Goal: Navigation & Orientation: Find specific page/section

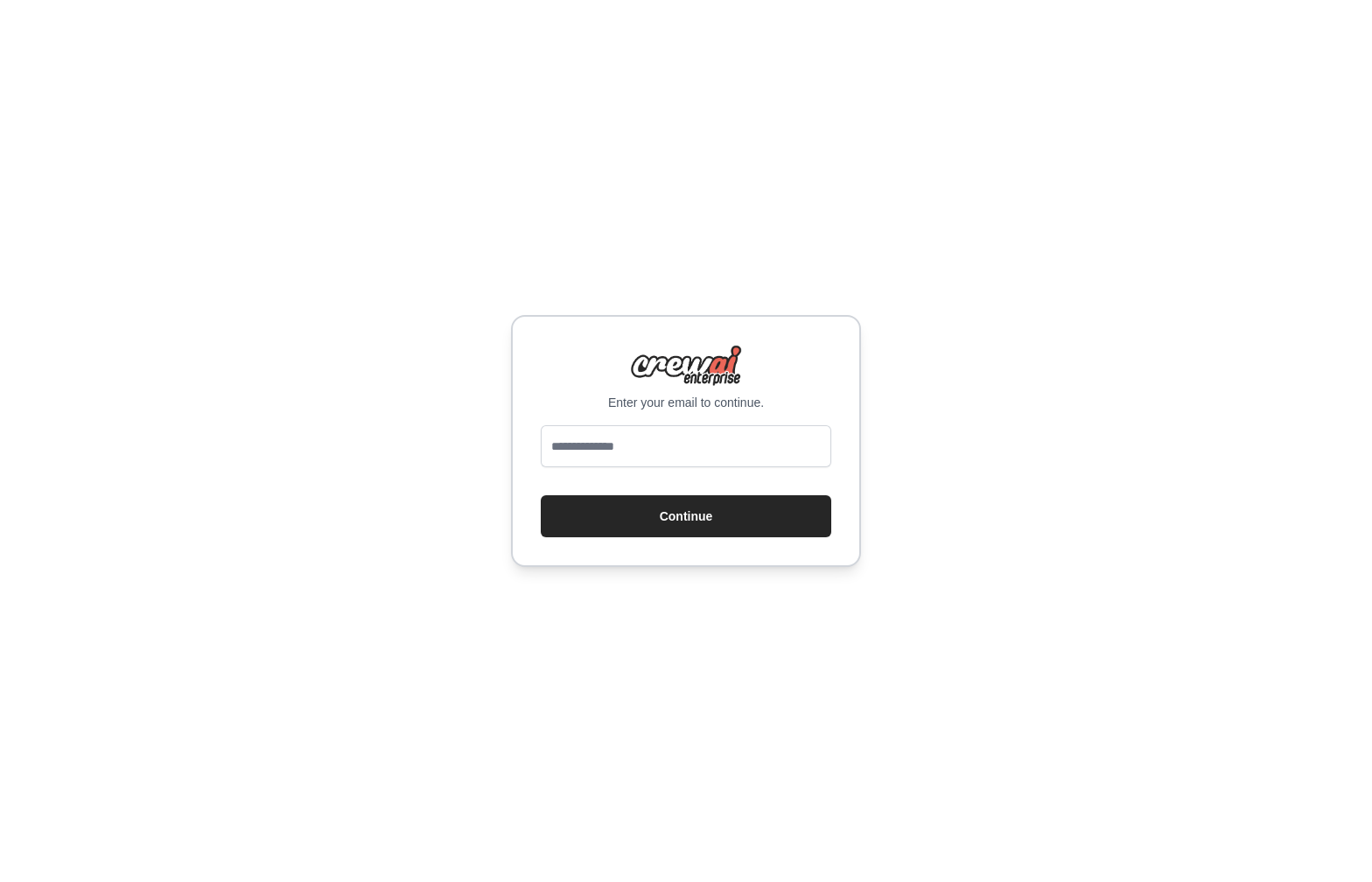
click at [699, 446] on input "email" at bounding box center [685, 447] width 290 height 42
type input "**********"
click at [541, 495] on button "Continue" at bounding box center [685, 516] width 290 height 42
click at [632, 442] on input "email" at bounding box center [685, 447] width 290 height 42
type input "**********"
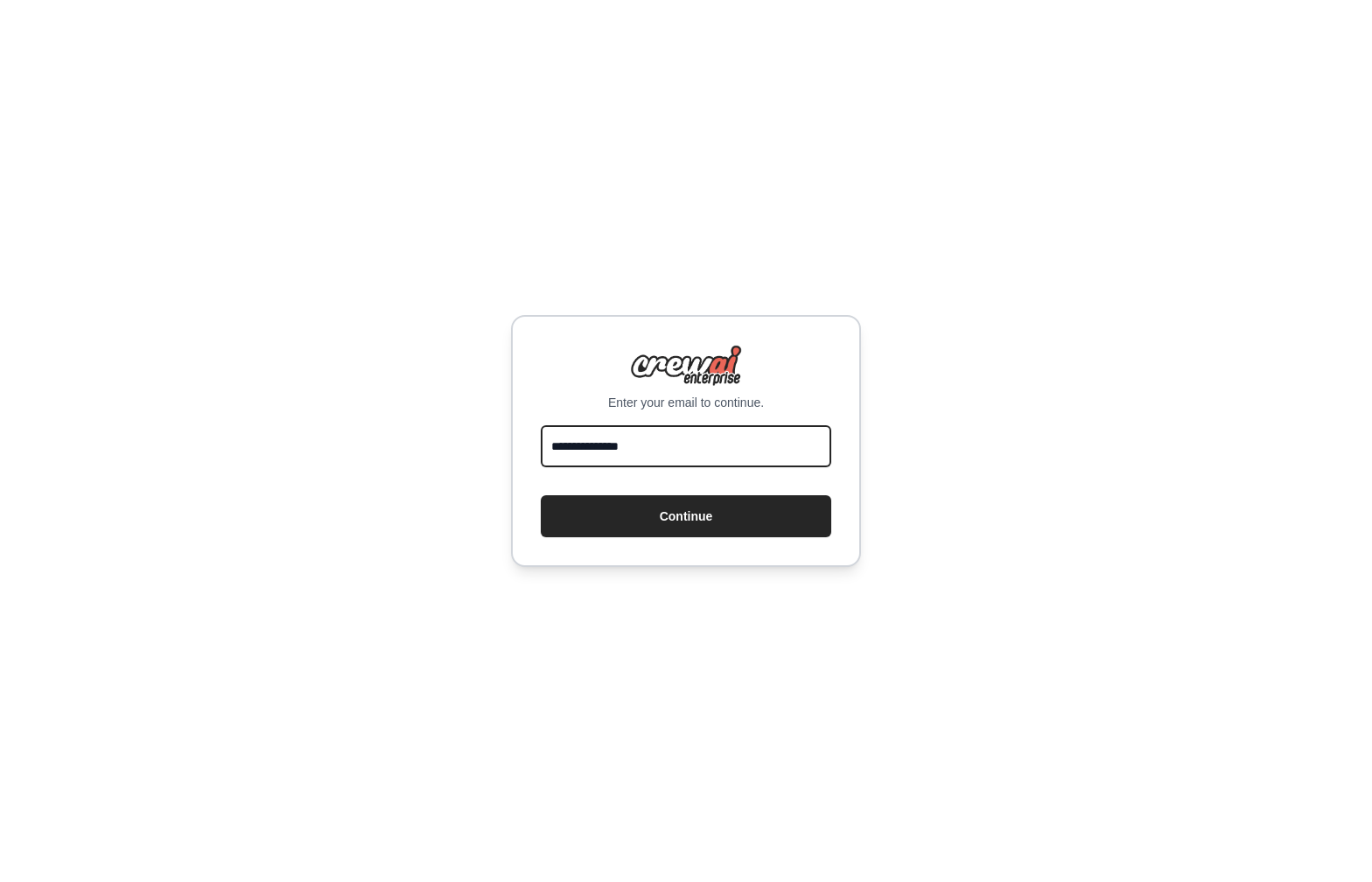
click at [541, 495] on button "Continue" at bounding box center [685, 516] width 290 height 42
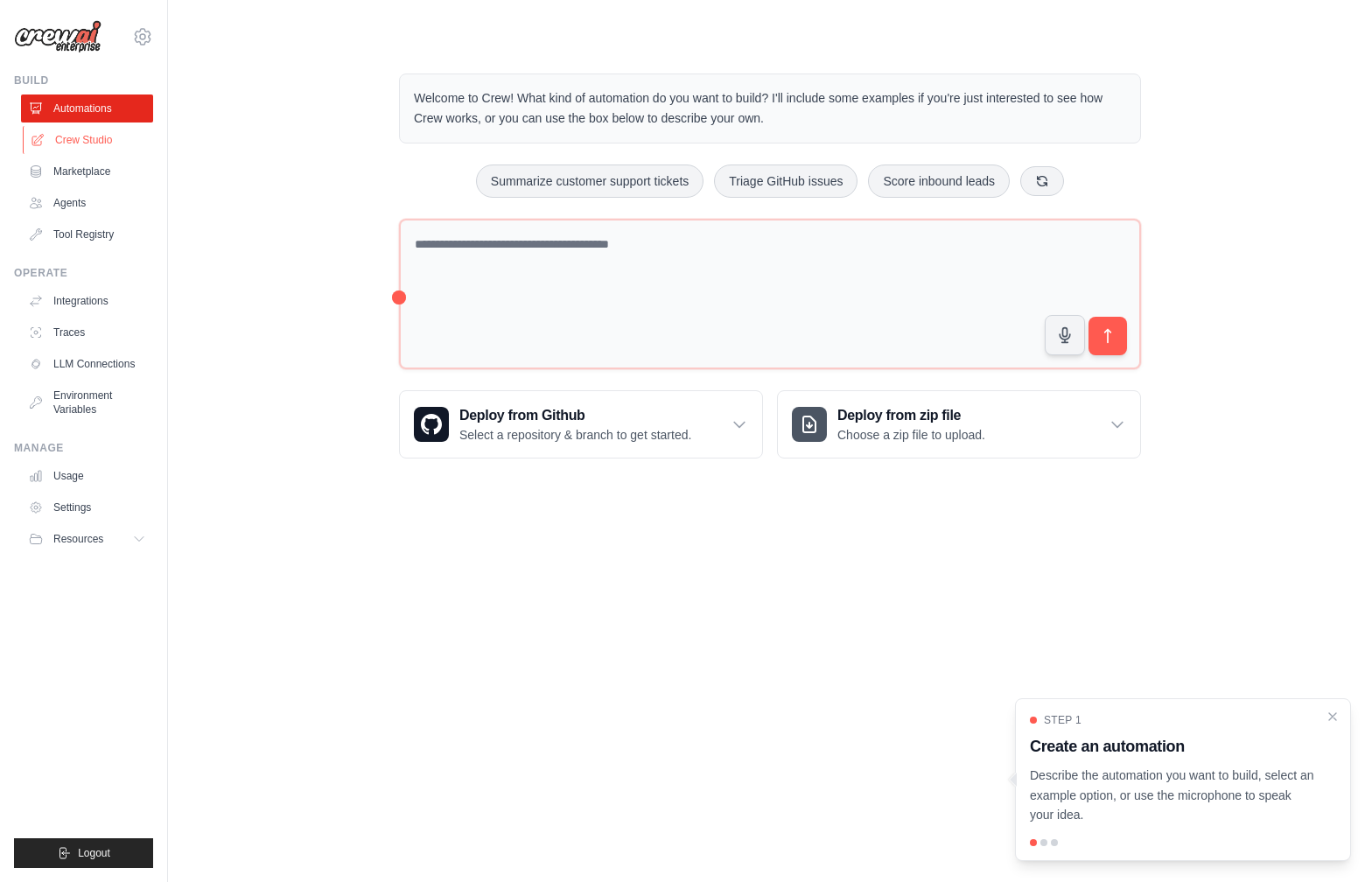
click at [91, 133] on link "Crew Studio" at bounding box center [88, 140] width 132 height 28
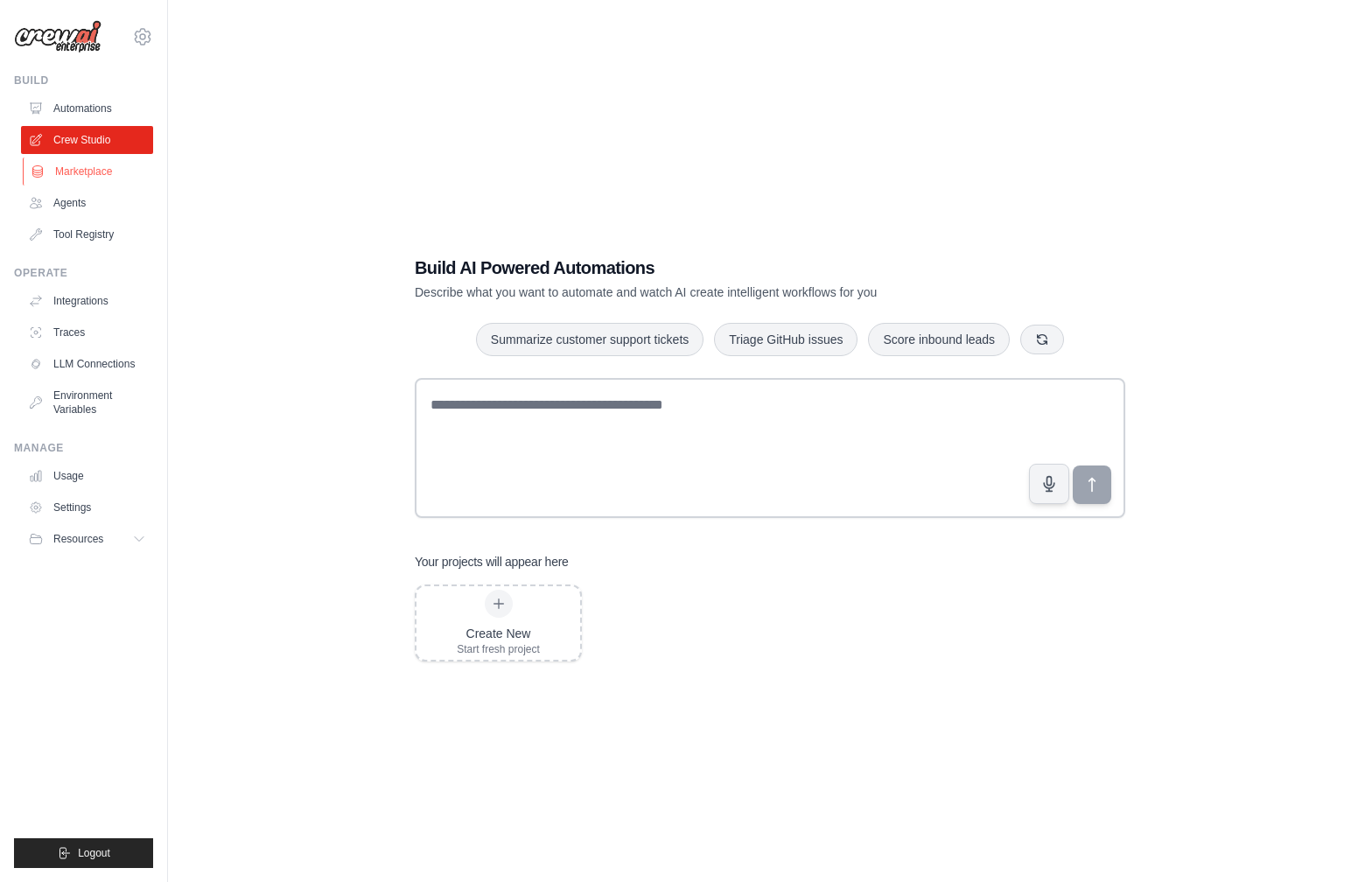
click at [87, 184] on link "Marketplace" at bounding box center [88, 171] width 132 height 28
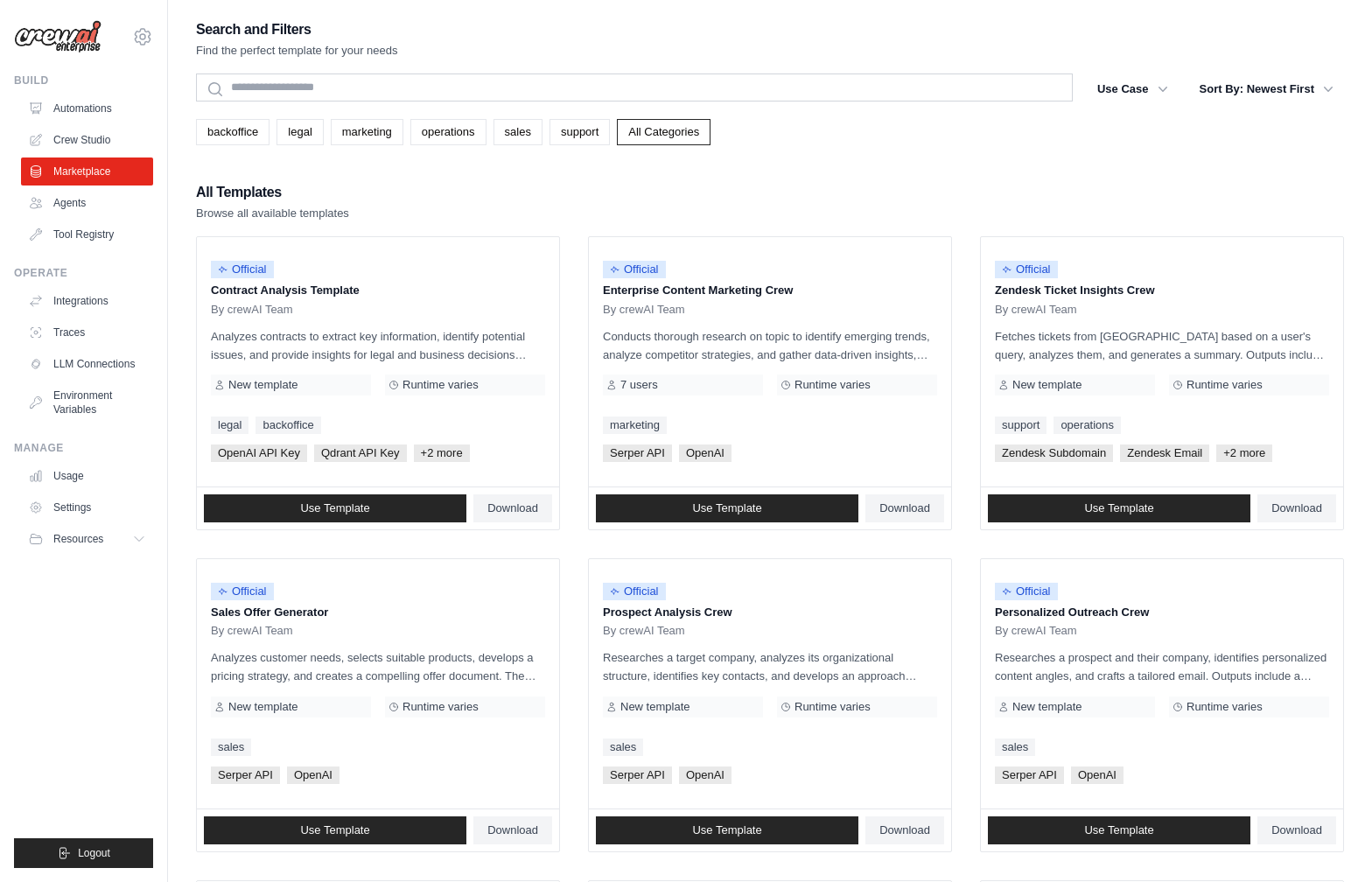
click at [94, 179] on link "Marketplace" at bounding box center [87, 171] width 132 height 28
click at [87, 195] on link "Agents" at bounding box center [88, 203] width 132 height 28
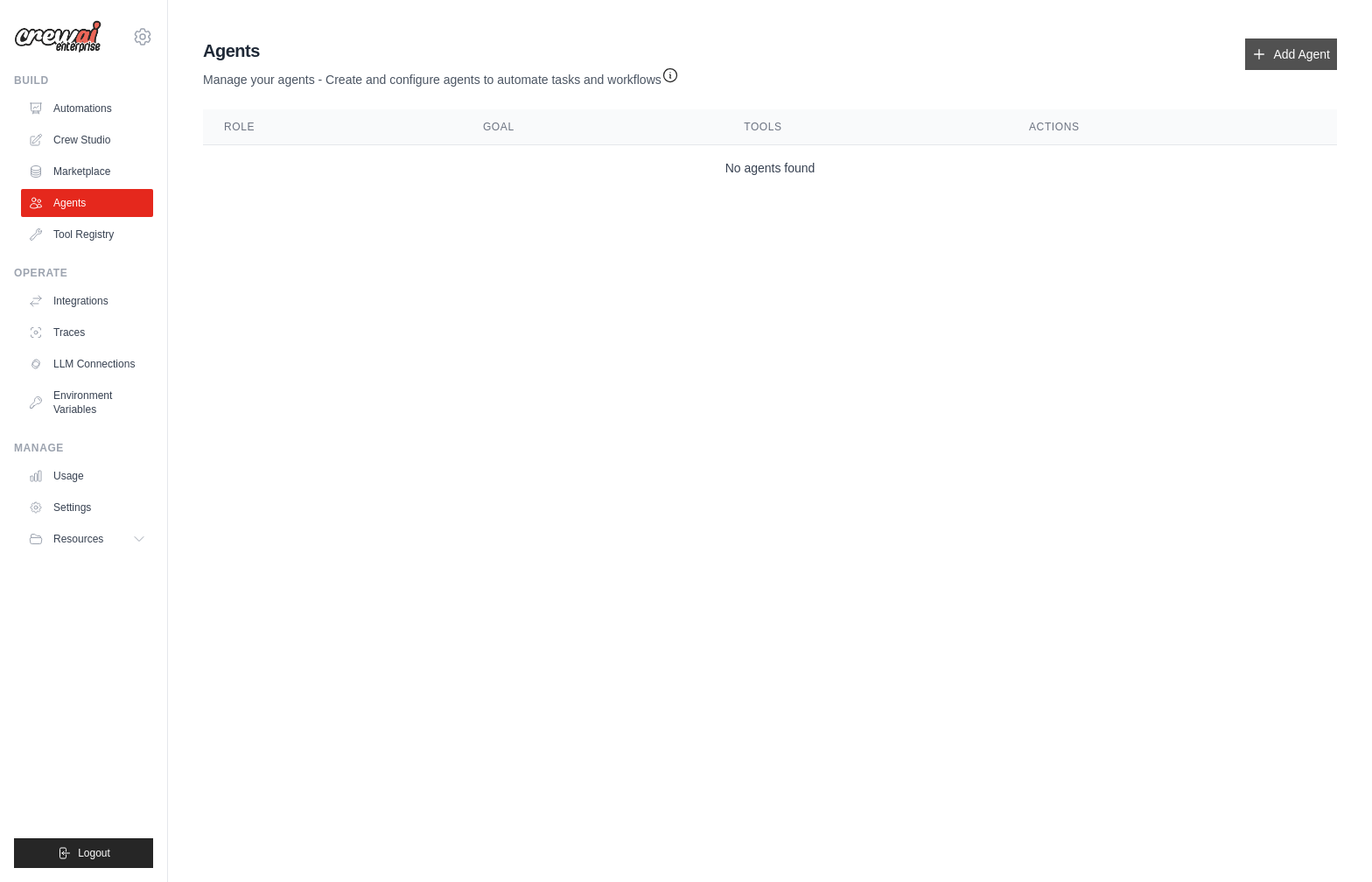
click at [1261, 57] on icon at bounding box center [1258, 53] width 14 height 14
click at [674, 73] on icon "button" at bounding box center [669, 74] width 17 height 17
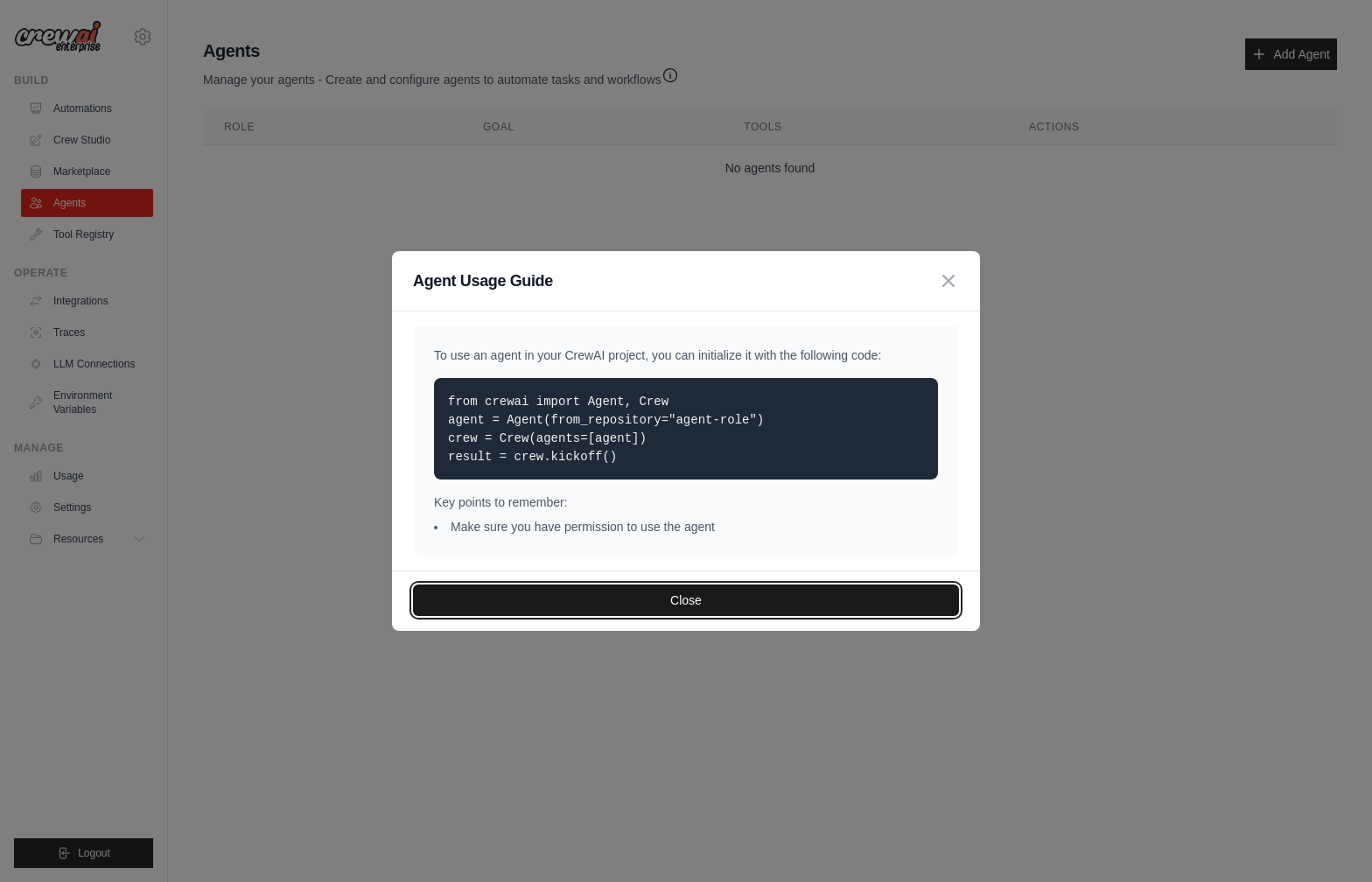
click at [612, 602] on button "Close" at bounding box center [685, 600] width 546 height 31
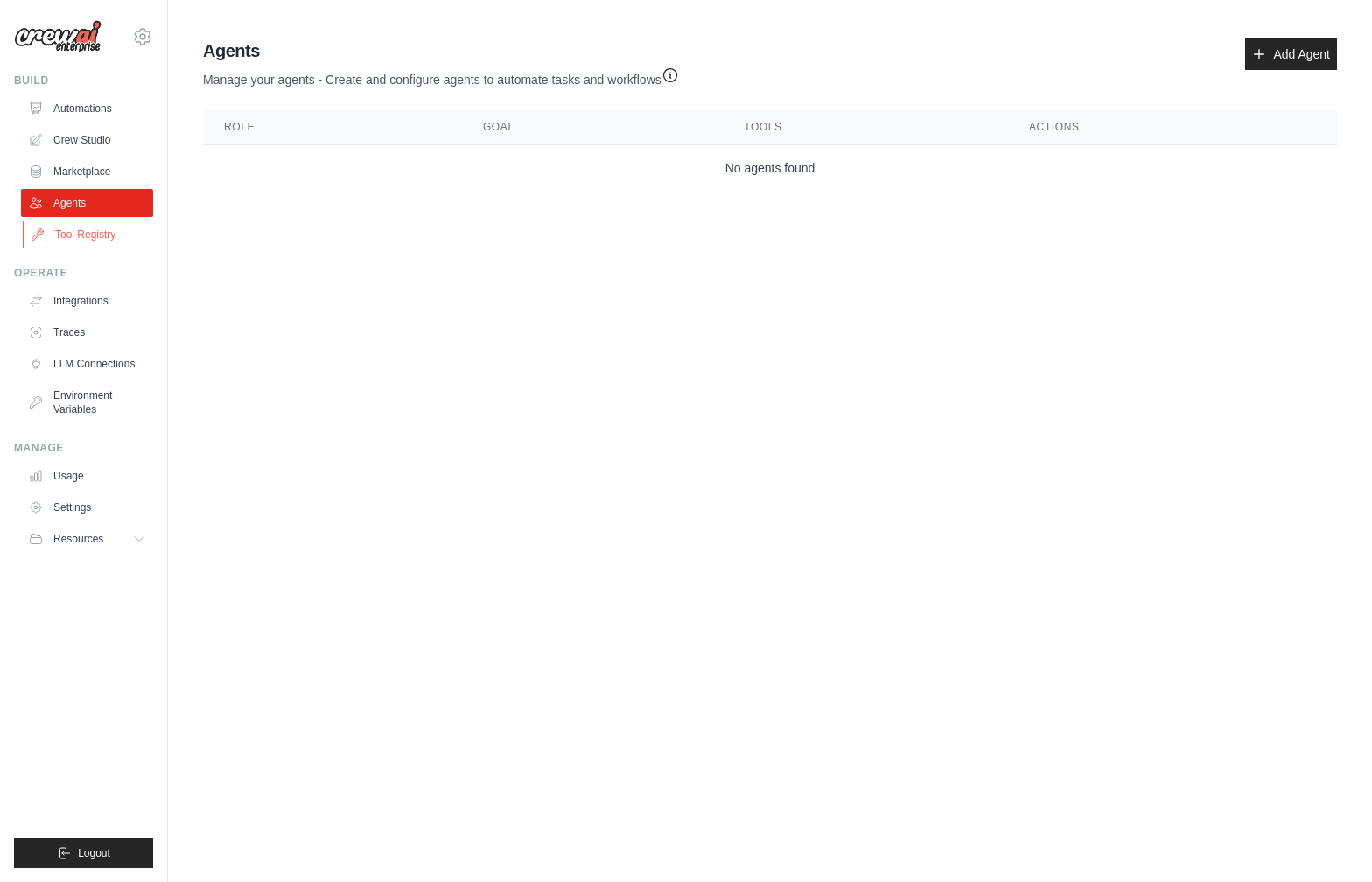
click at [78, 230] on link "Tool Registry" at bounding box center [88, 234] width 132 height 28
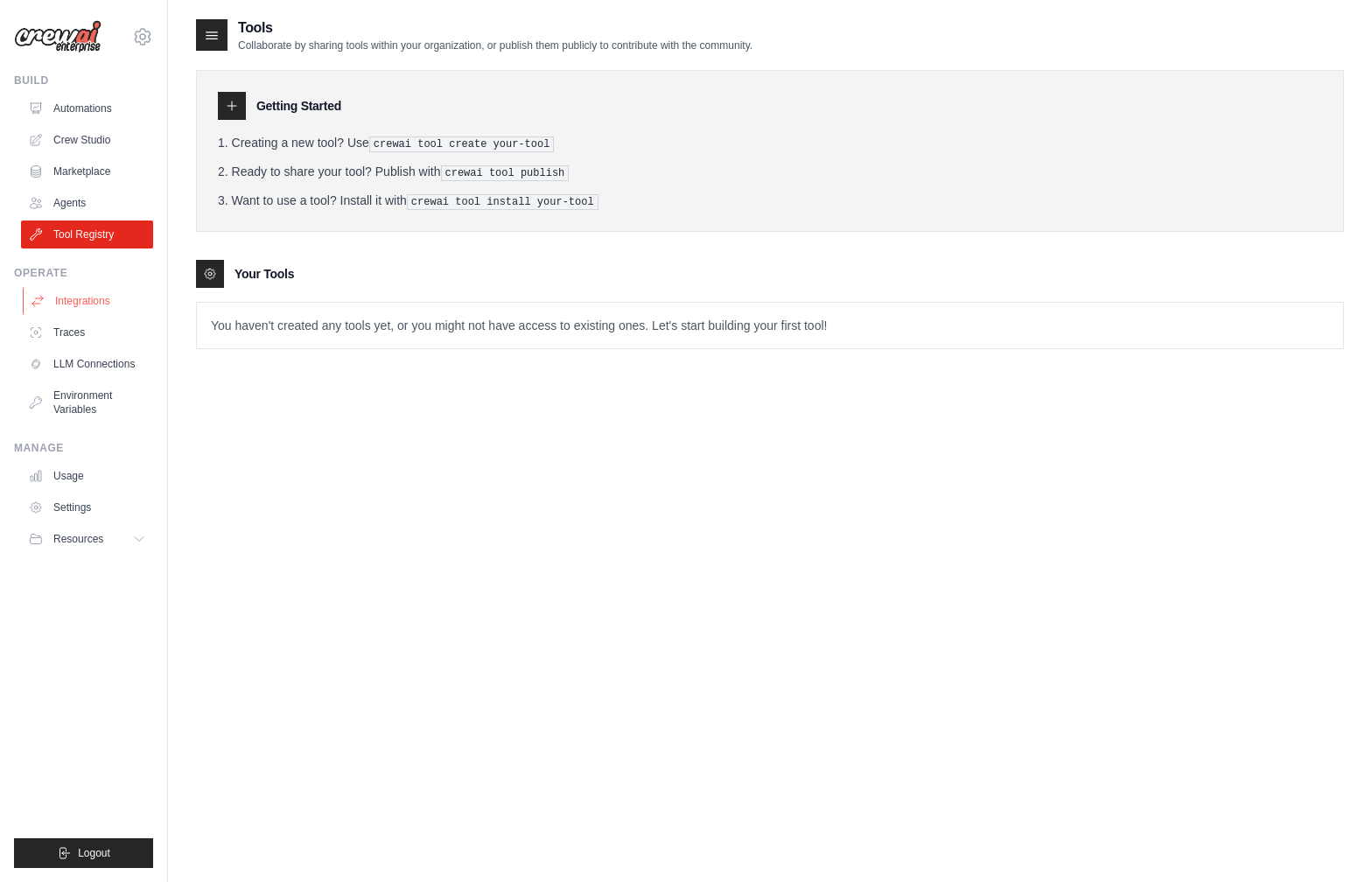
click at [92, 299] on link "Integrations" at bounding box center [88, 301] width 132 height 28
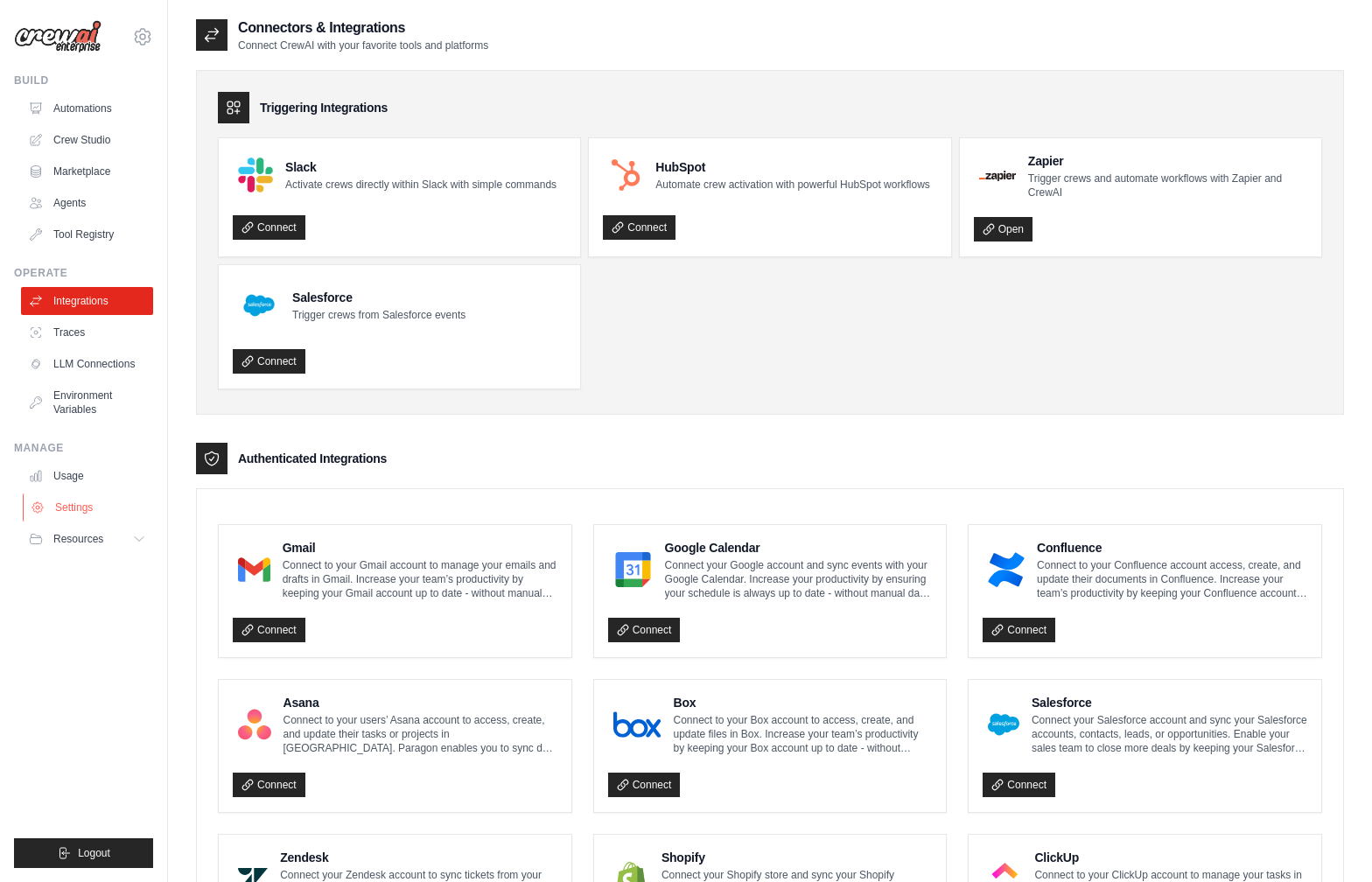
click at [52, 505] on link "Settings" at bounding box center [88, 507] width 132 height 28
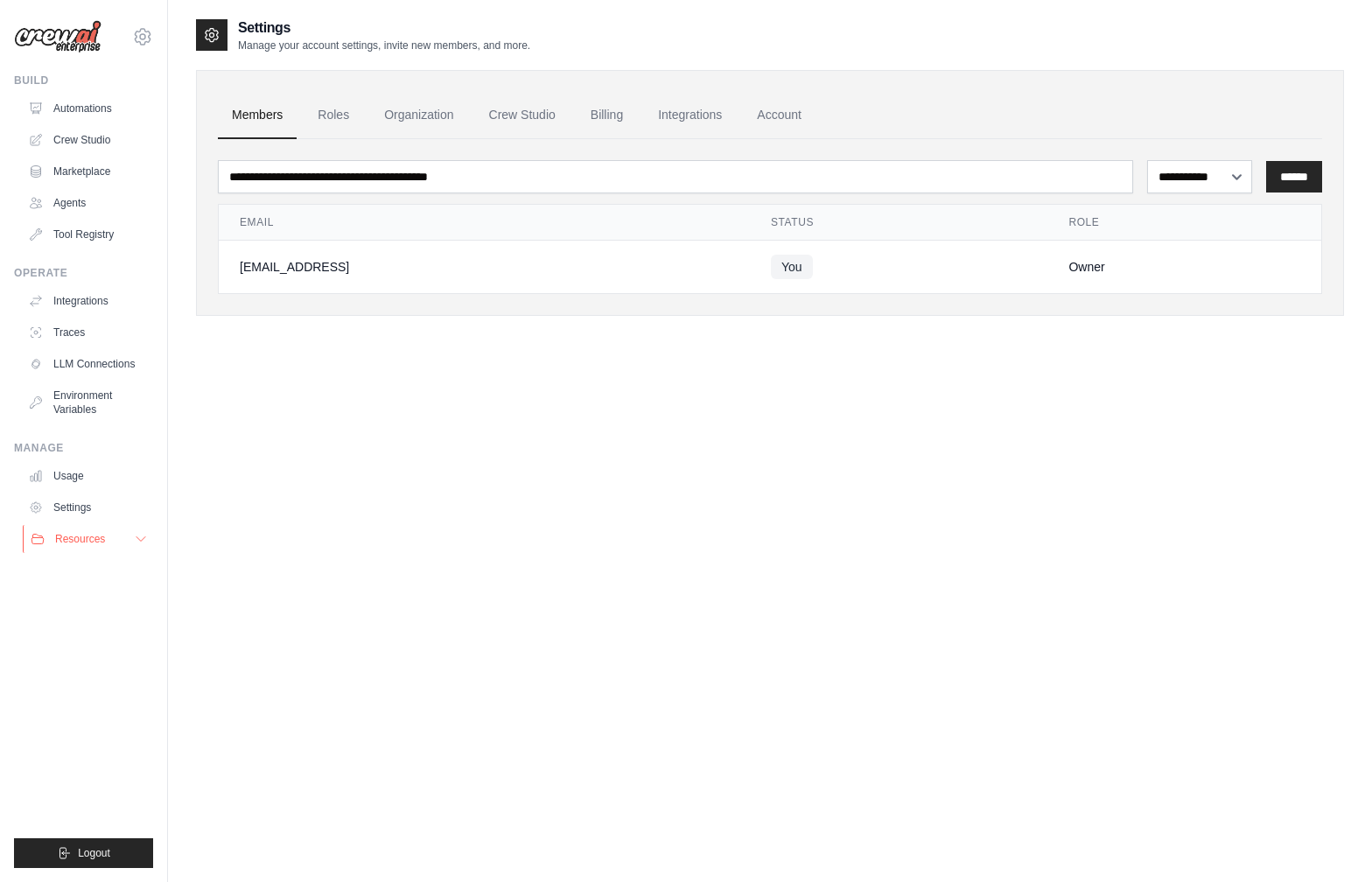
click at [133, 540] on button "Resources" at bounding box center [88, 539] width 132 height 28
click at [83, 115] on link "Automations" at bounding box center [88, 109] width 132 height 28
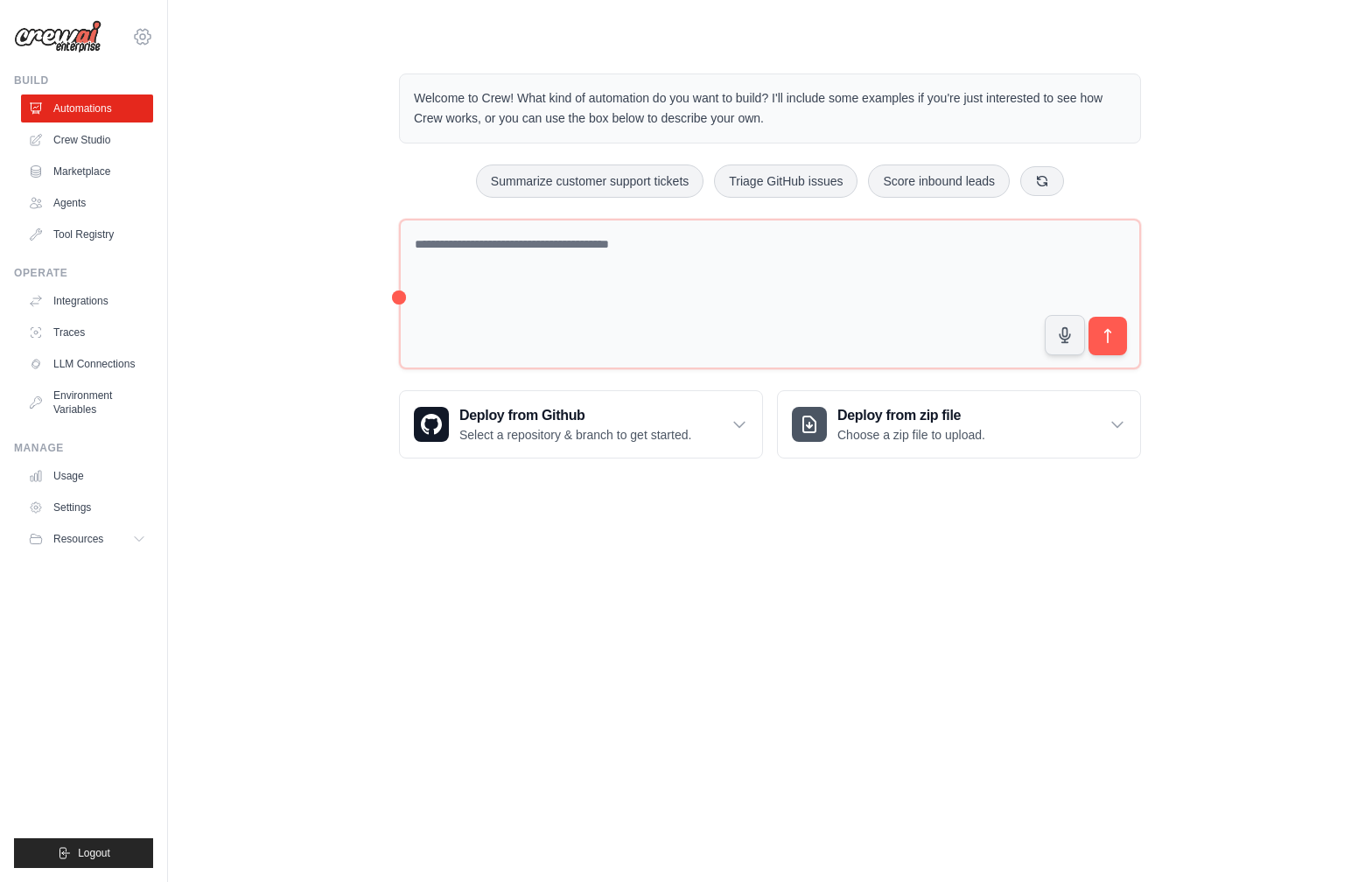
click at [143, 40] on icon at bounding box center [142, 37] width 21 height 21
click at [98, 121] on link "Settings" at bounding box center [142, 118] width 154 height 31
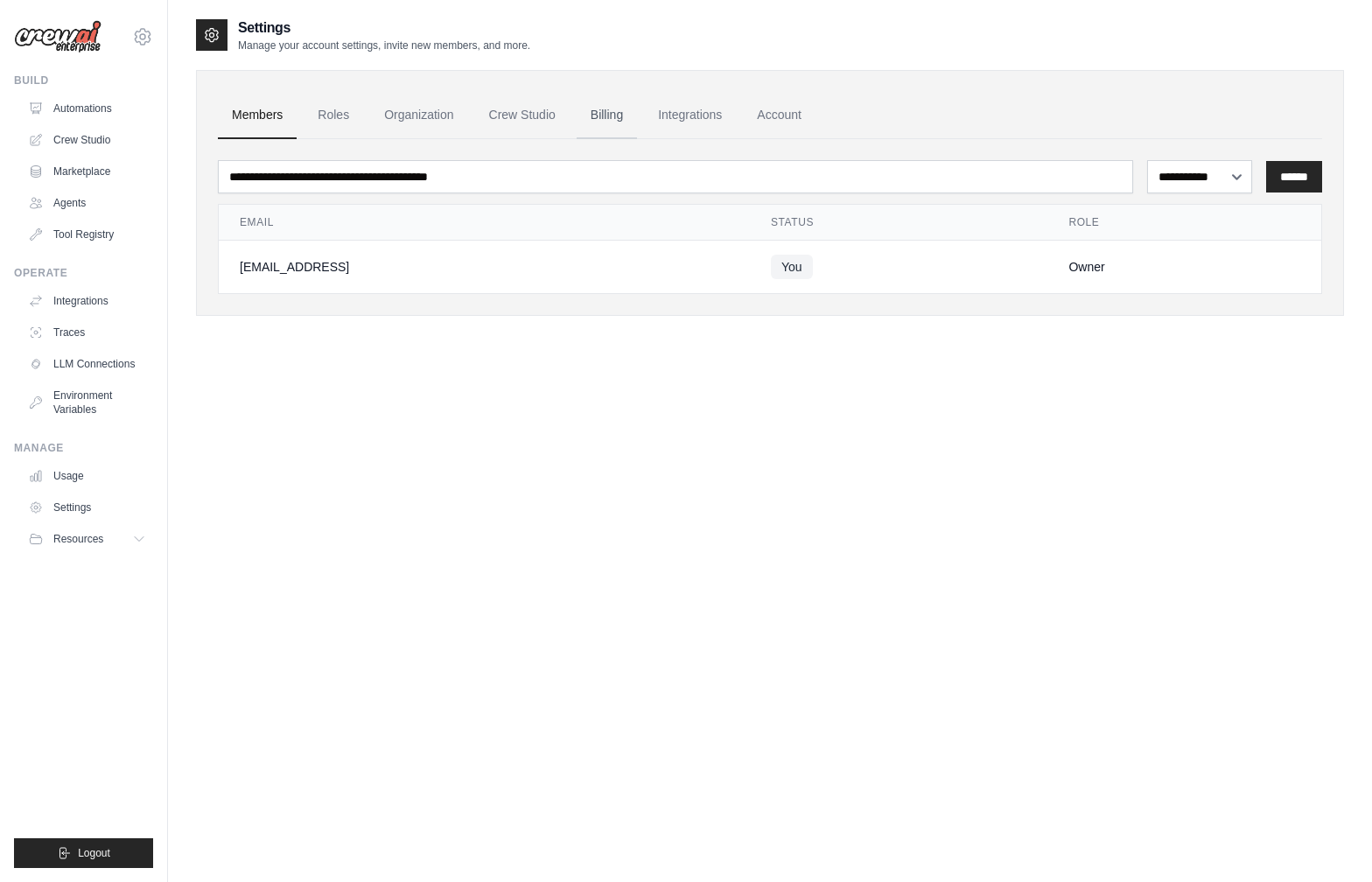
click at [611, 116] on link "Billing" at bounding box center [607, 115] width 61 height 47
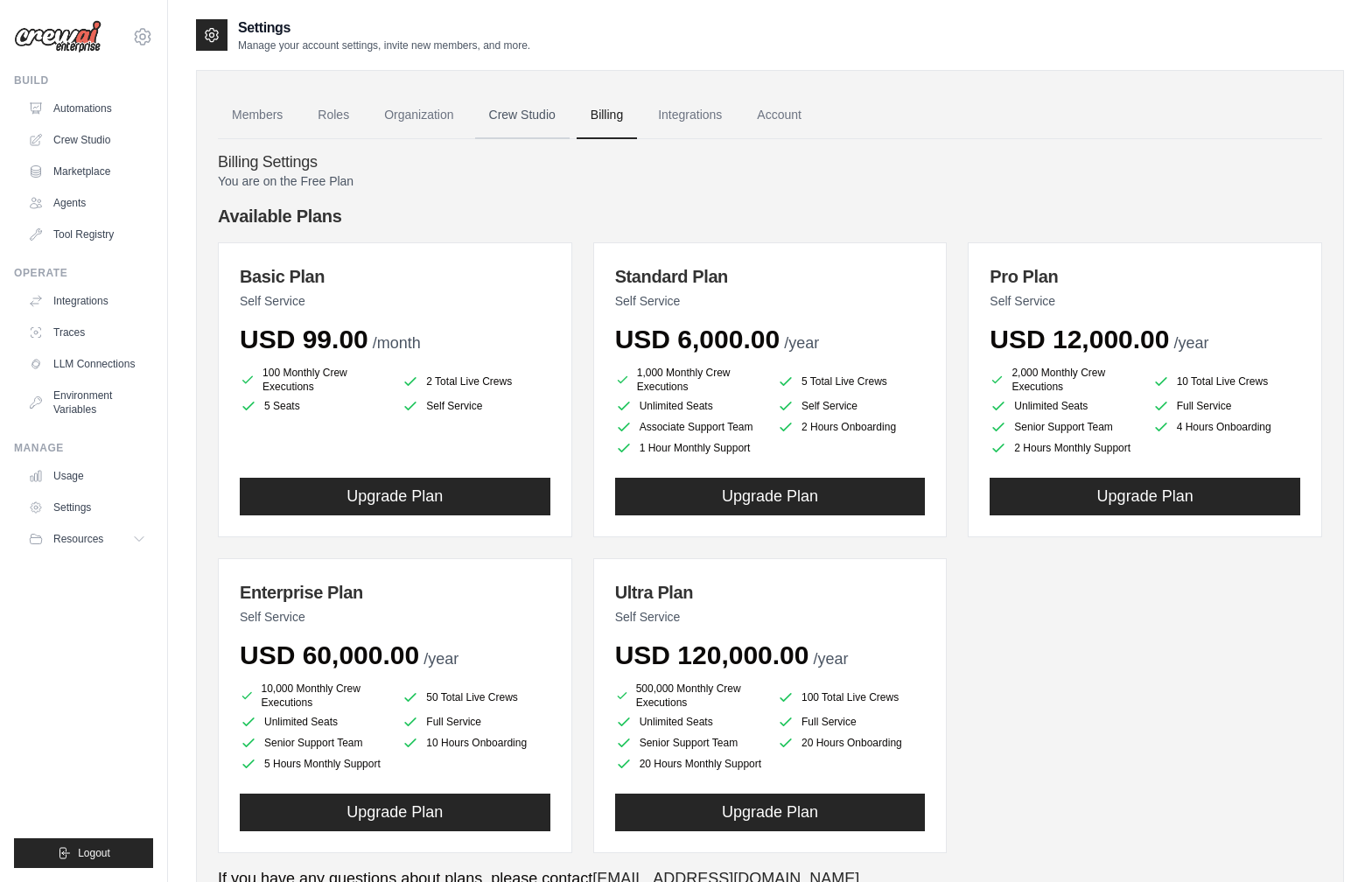
click at [536, 122] on link "Crew Studio" at bounding box center [522, 115] width 95 height 47
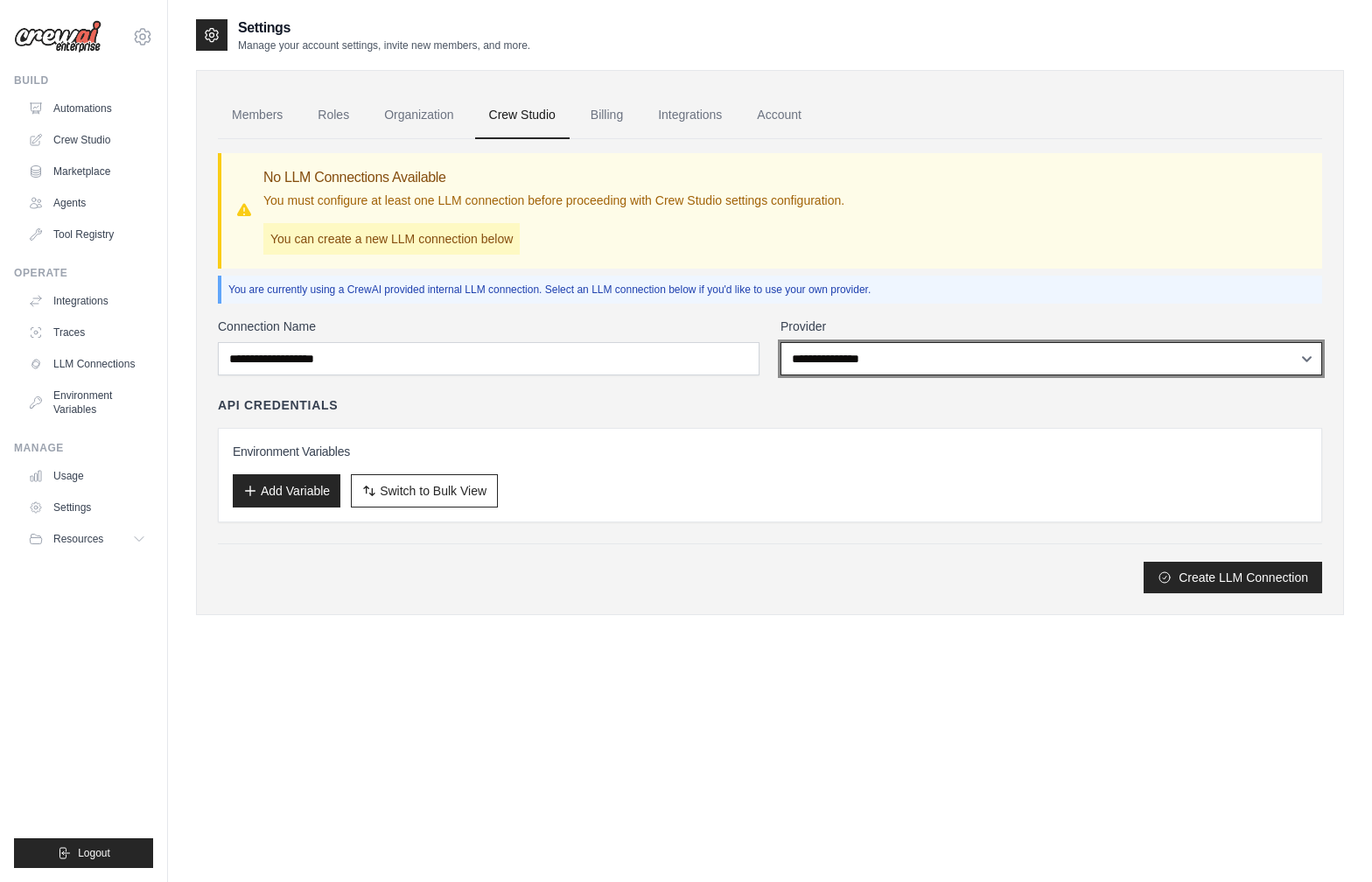
click at [913, 360] on select "**********" at bounding box center [1051, 358] width 541 height 33
select select "******"
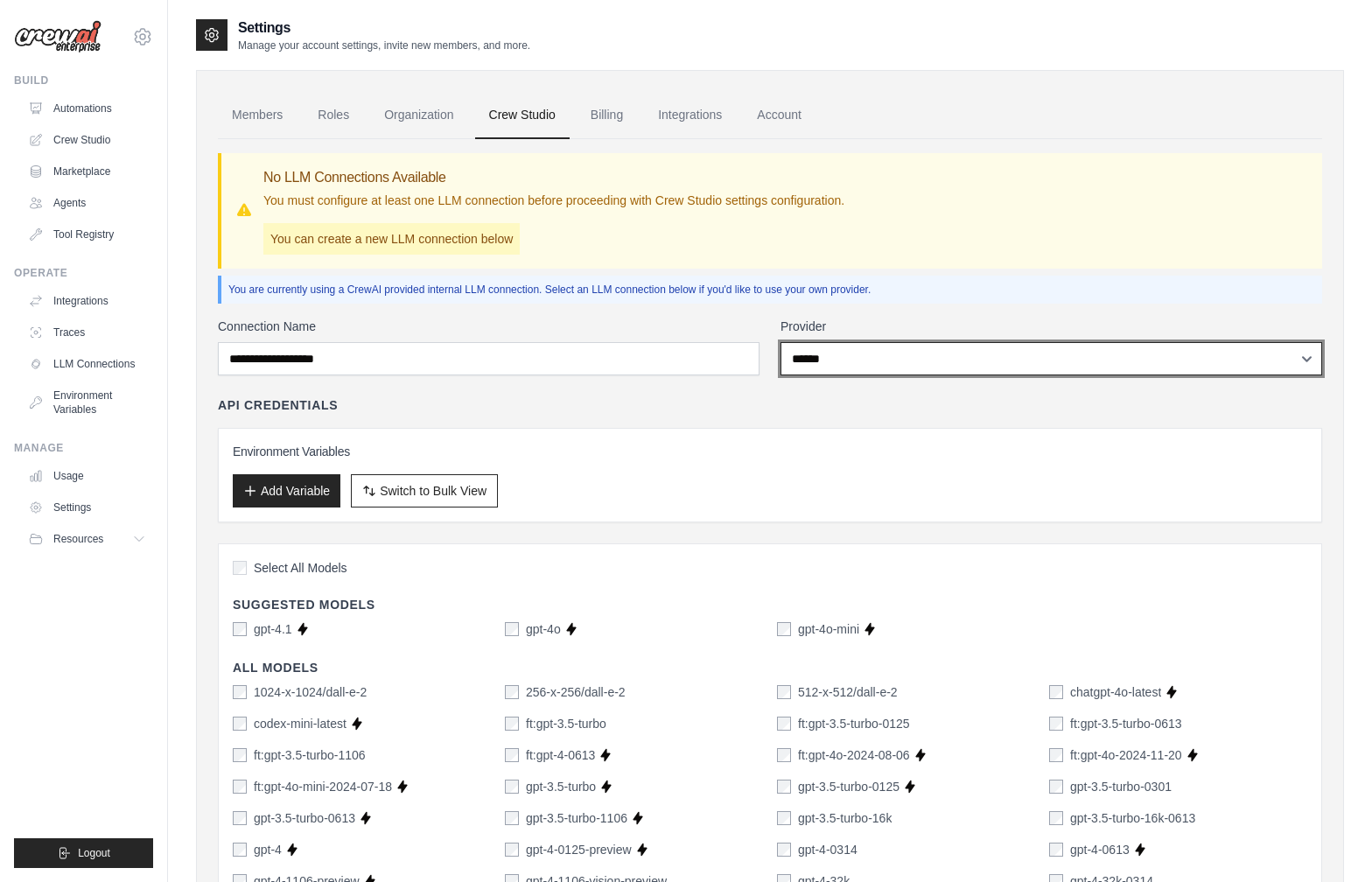
click at [883, 373] on select "**********" at bounding box center [1051, 358] width 541 height 33
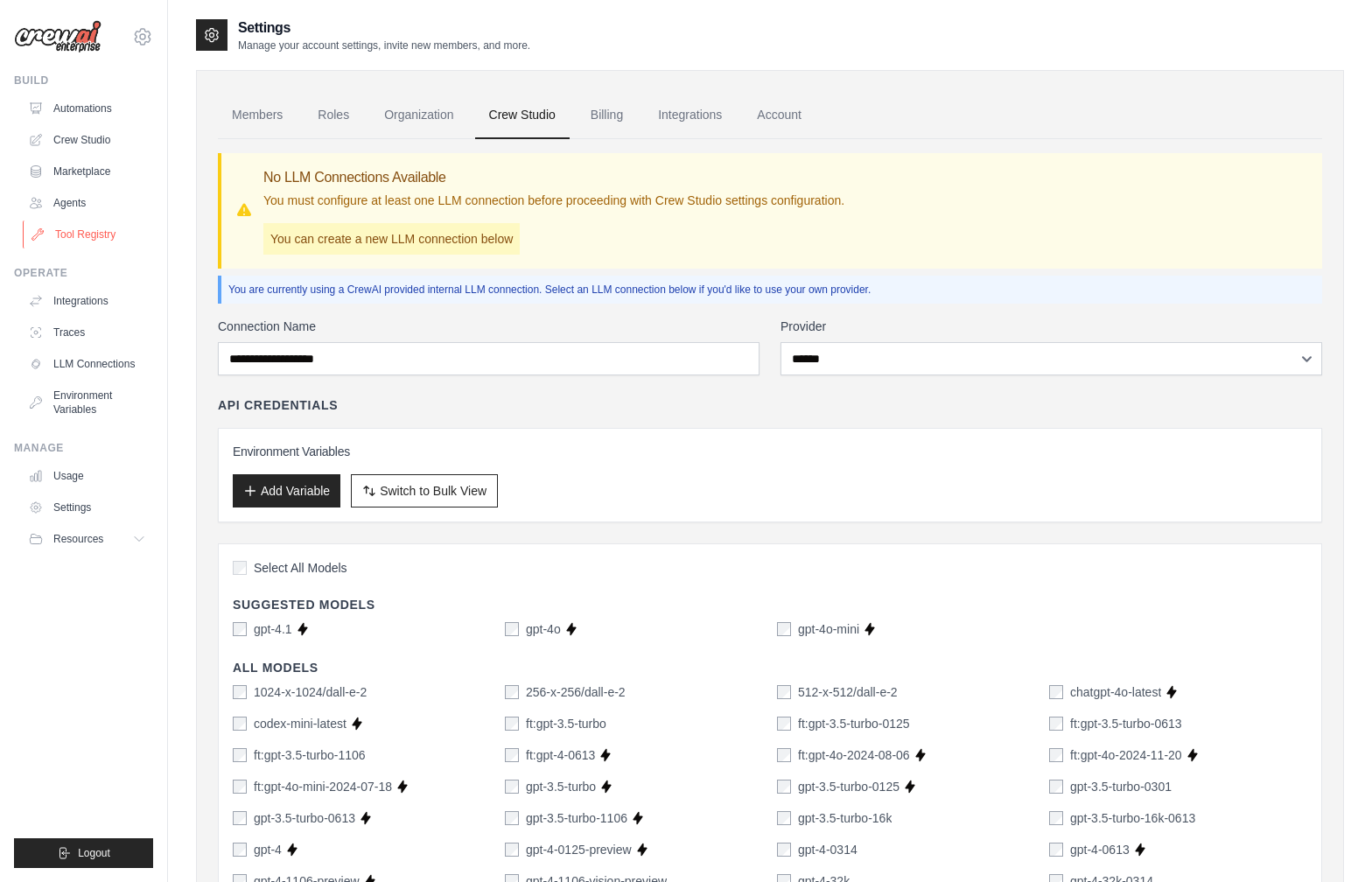
click at [83, 231] on link "Tool Registry" at bounding box center [88, 234] width 132 height 28
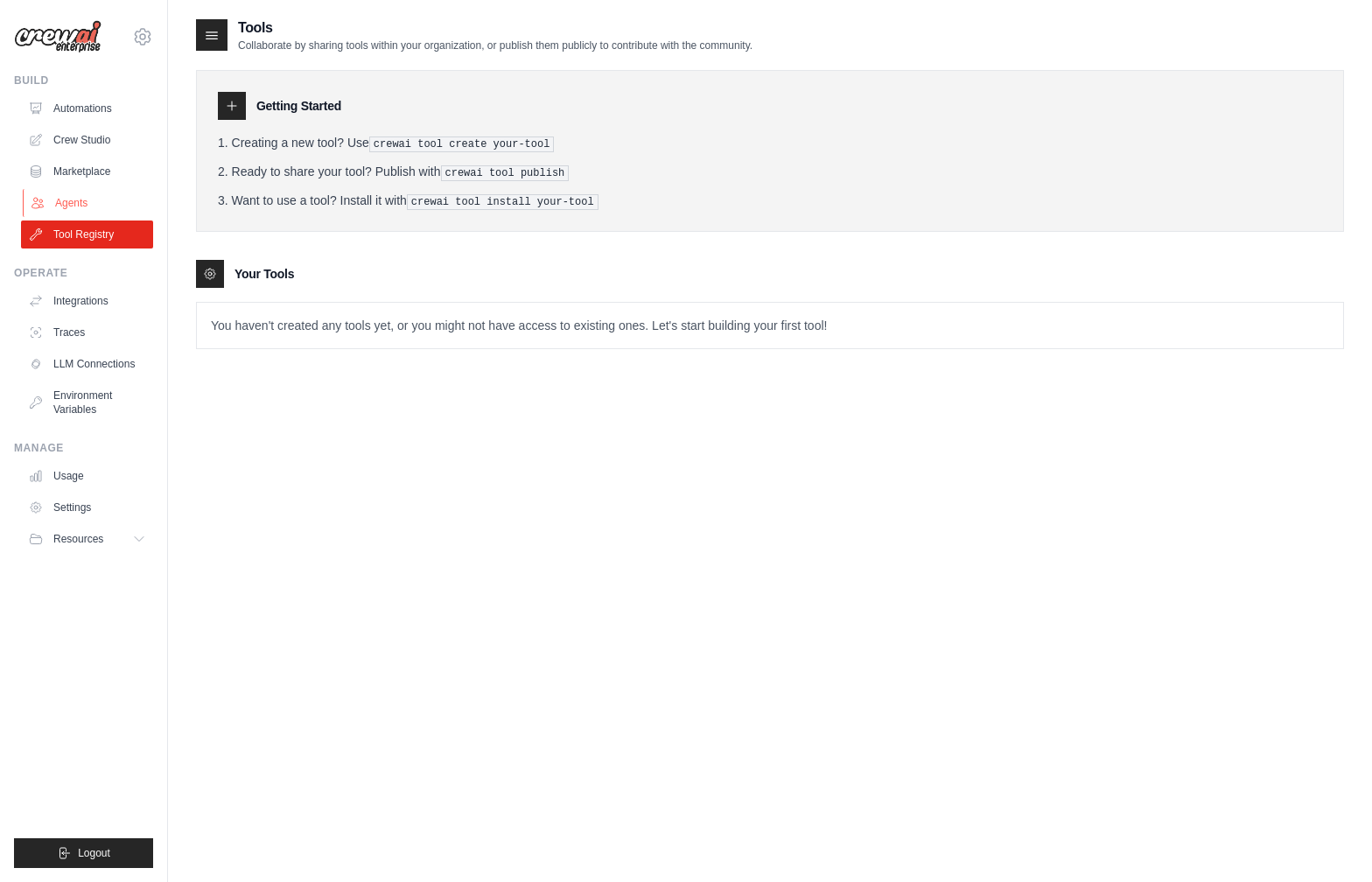
click at [76, 200] on link "Agents" at bounding box center [88, 203] width 132 height 28
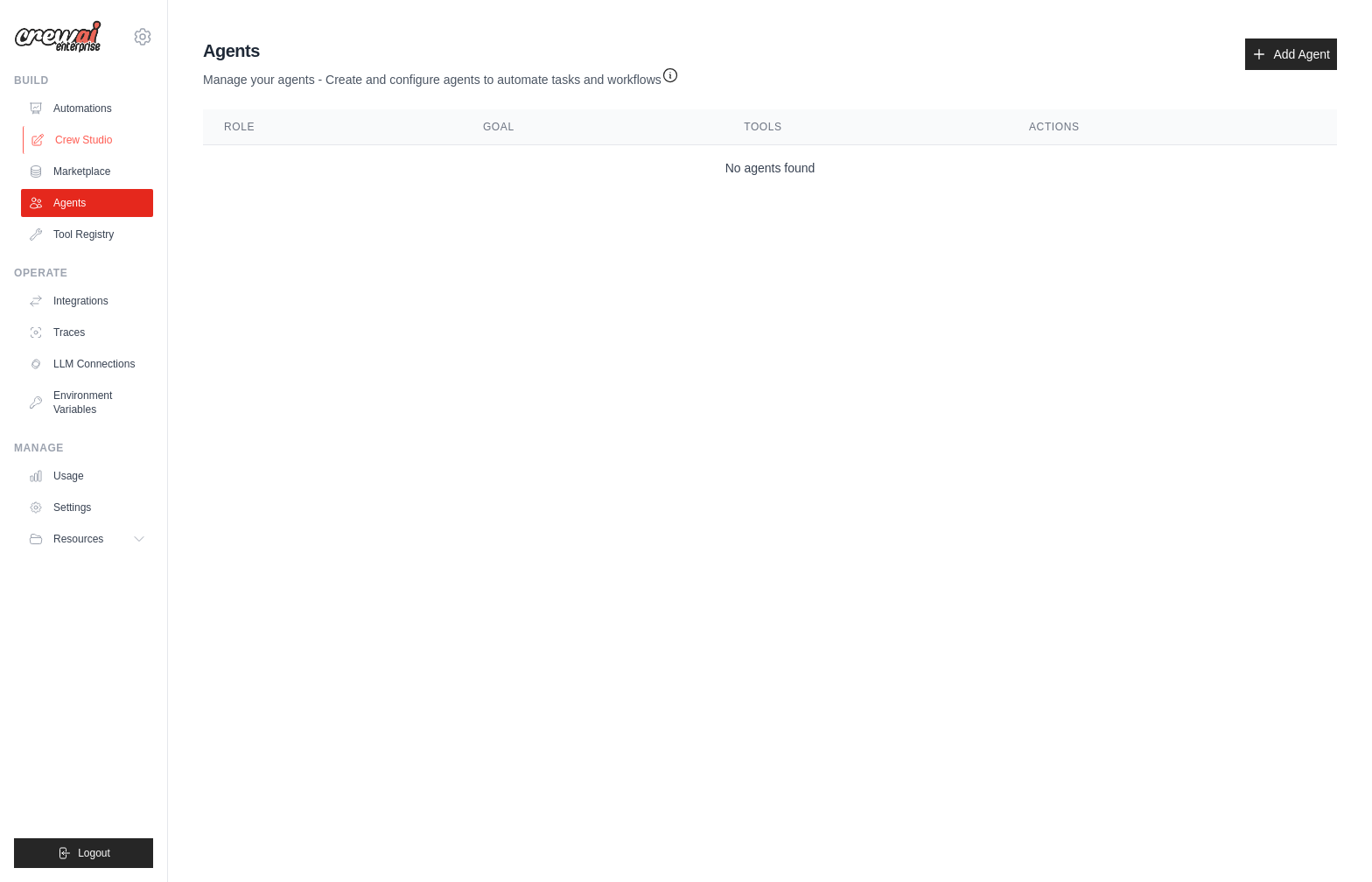
click at [75, 152] on link "Crew Studio" at bounding box center [88, 140] width 132 height 28
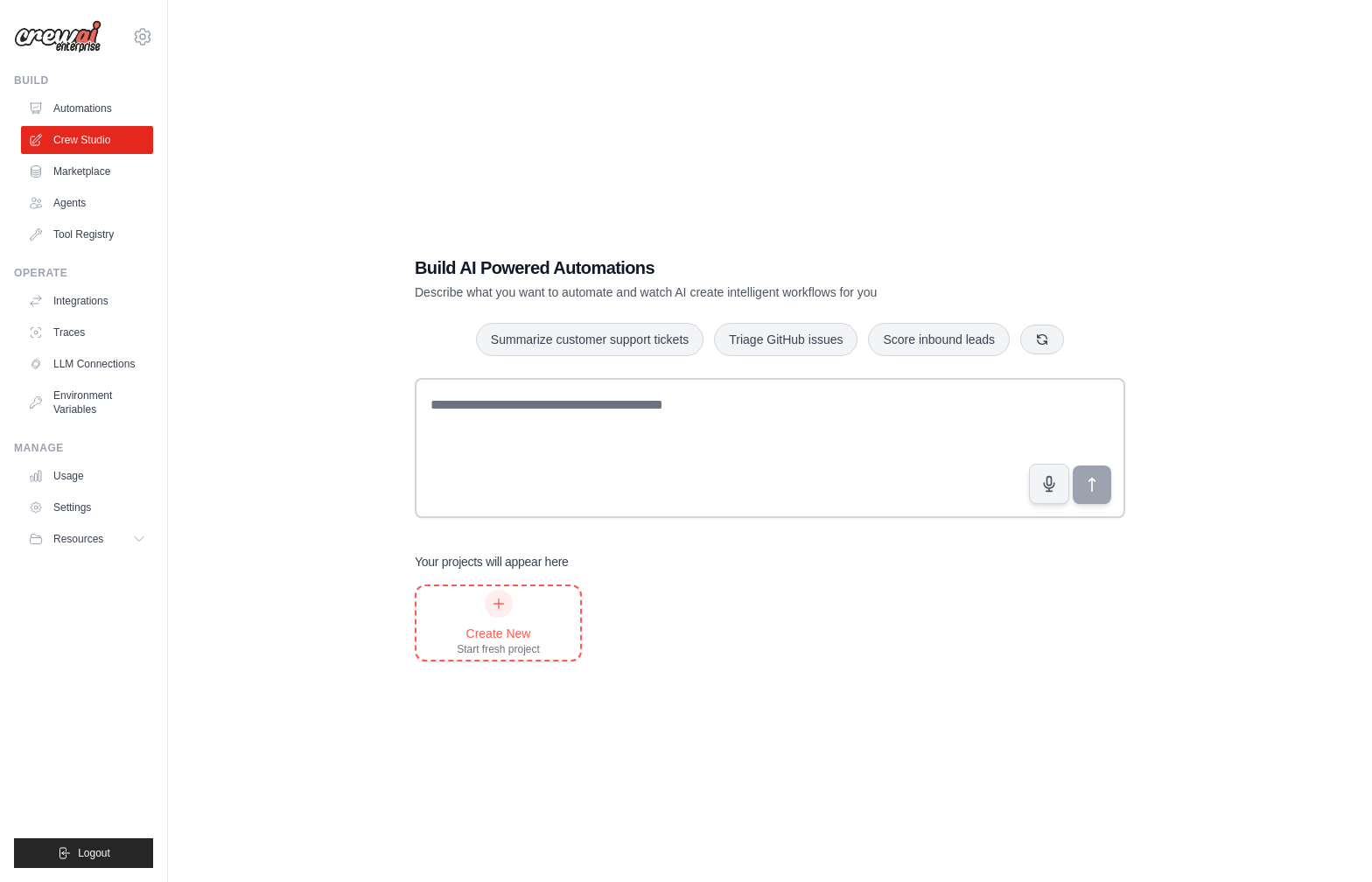
click at [501, 621] on div "Create New Start fresh project" at bounding box center [498, 622] width 83 height 66
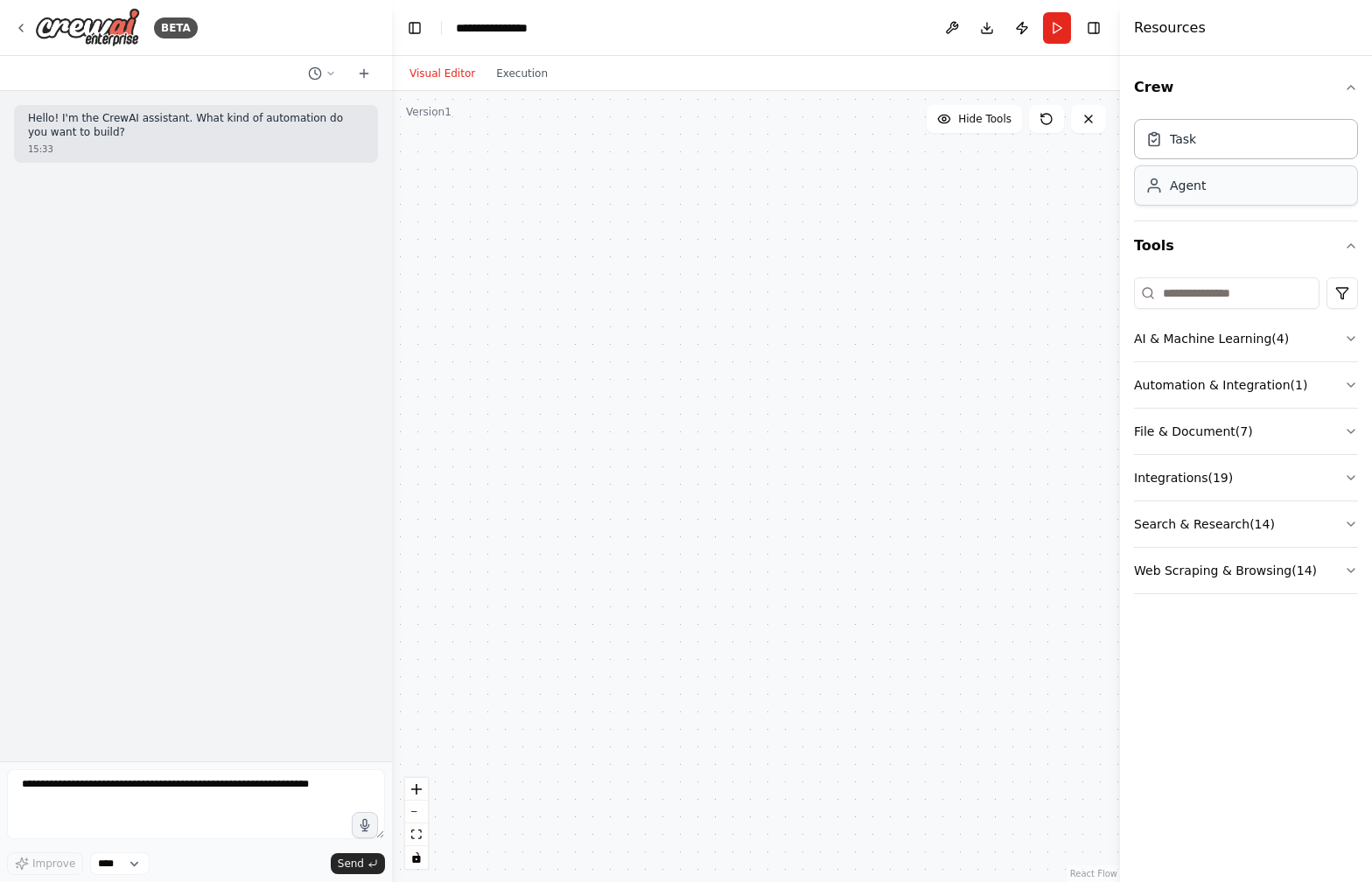
click at [1206, 184] on div "Agent" at bounding box center [1245, 186] width 224 height 41
